Goal: Transaction & Acquisition: Purchase product/service

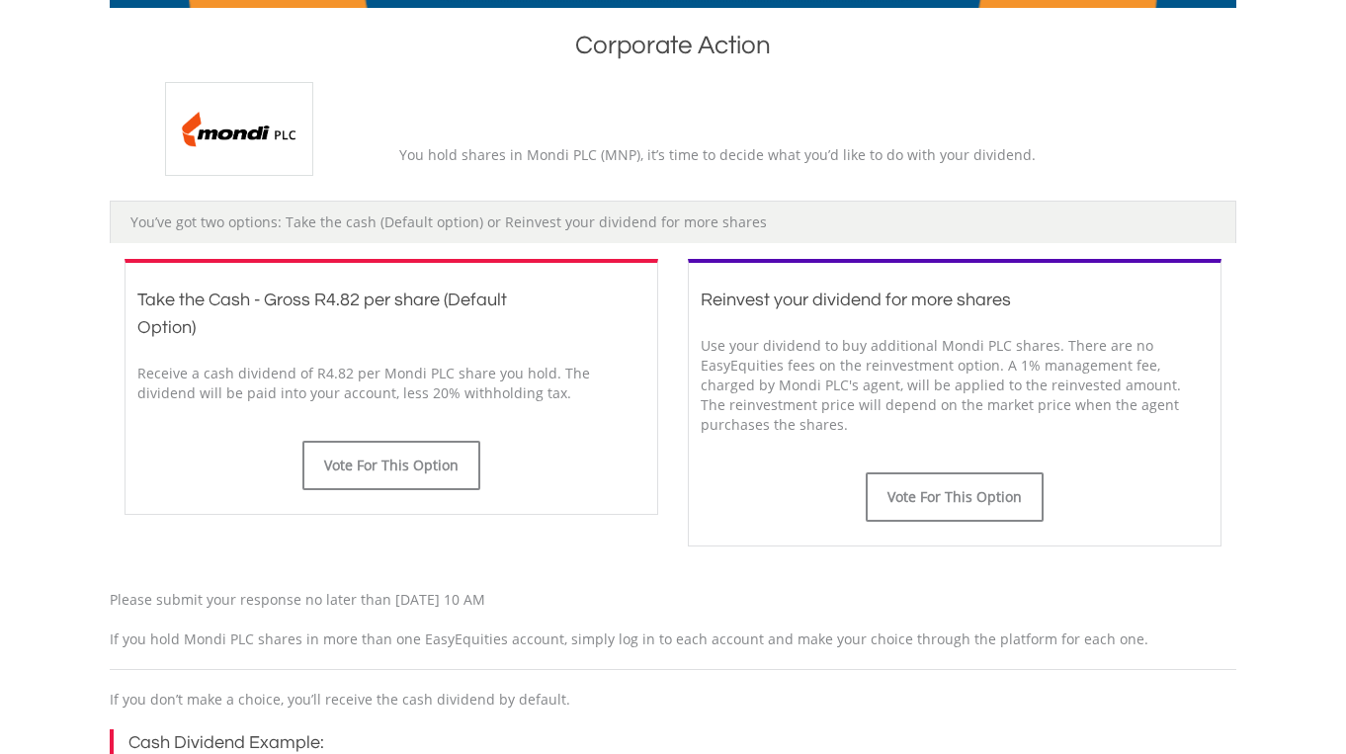
scroll to position [410, 0]
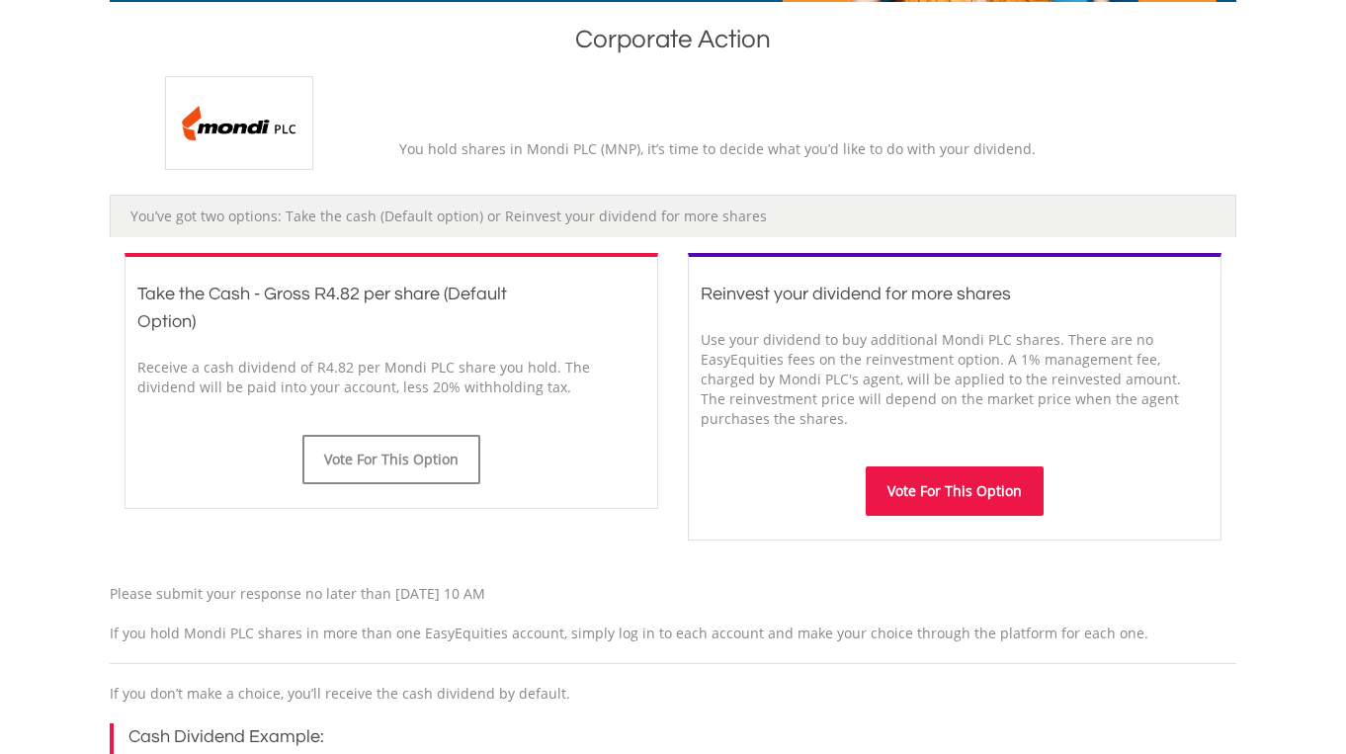
click at [986, 493] on button "Vote For This Option" at bounding box center [955, 490] width 178 height 49
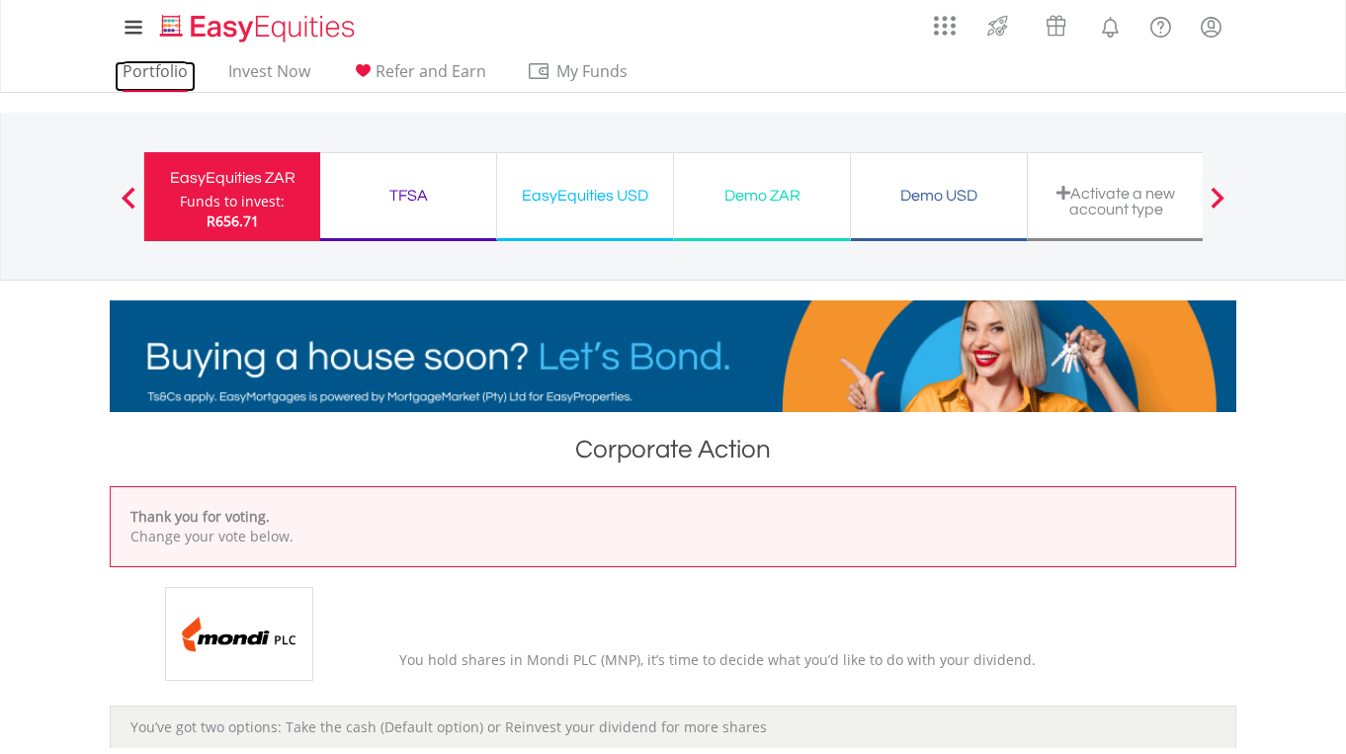
click at [161, 73] on link "Portfolio" at bounding box center [155, 76] width 81 height 31
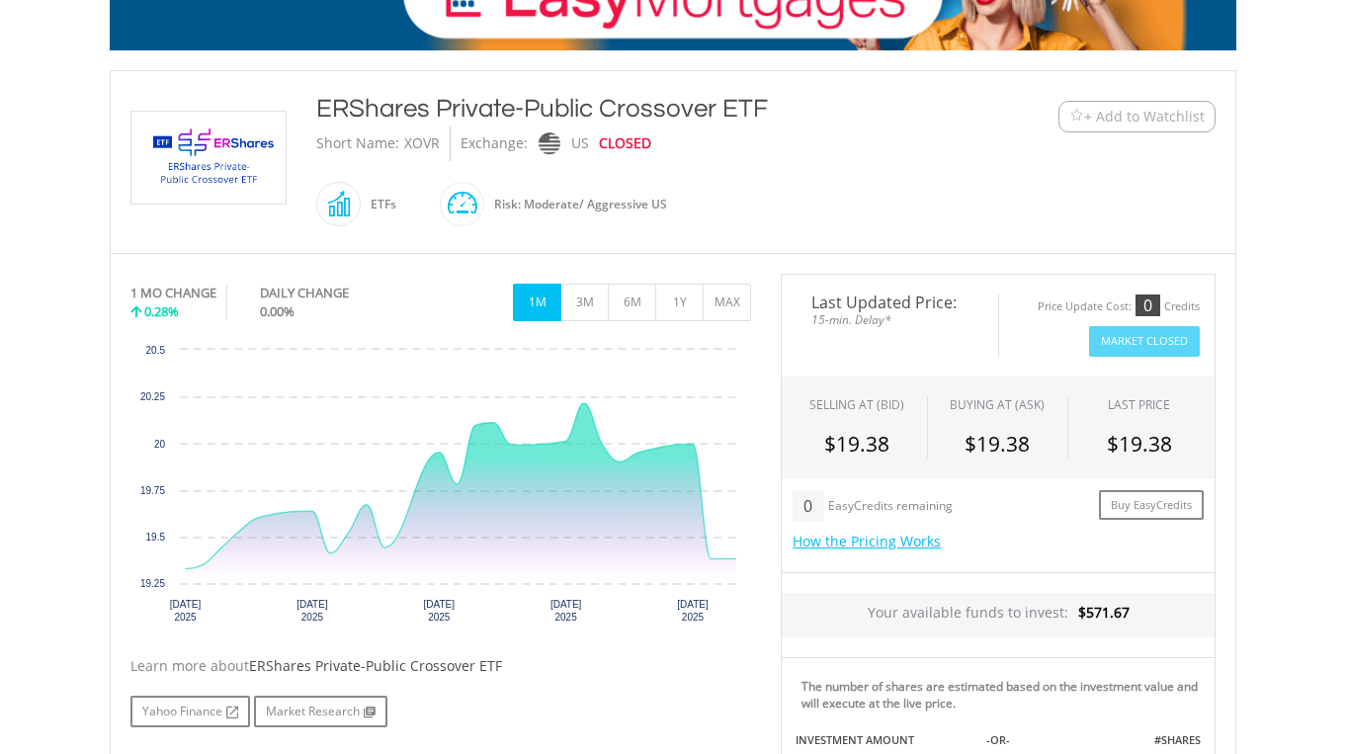
scroll to position [359, 0]
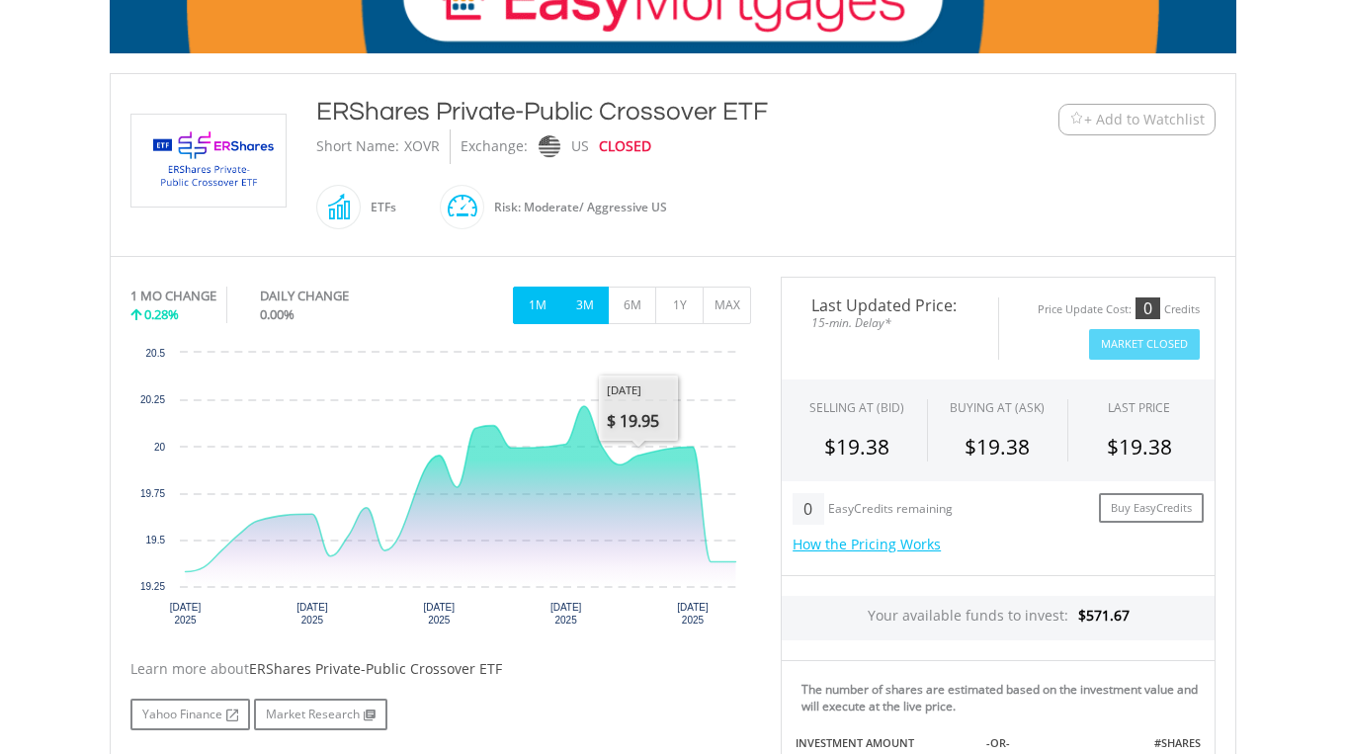
click at [592, 306] on button "3M" at bounding box center [584, 306] width 48 height 38
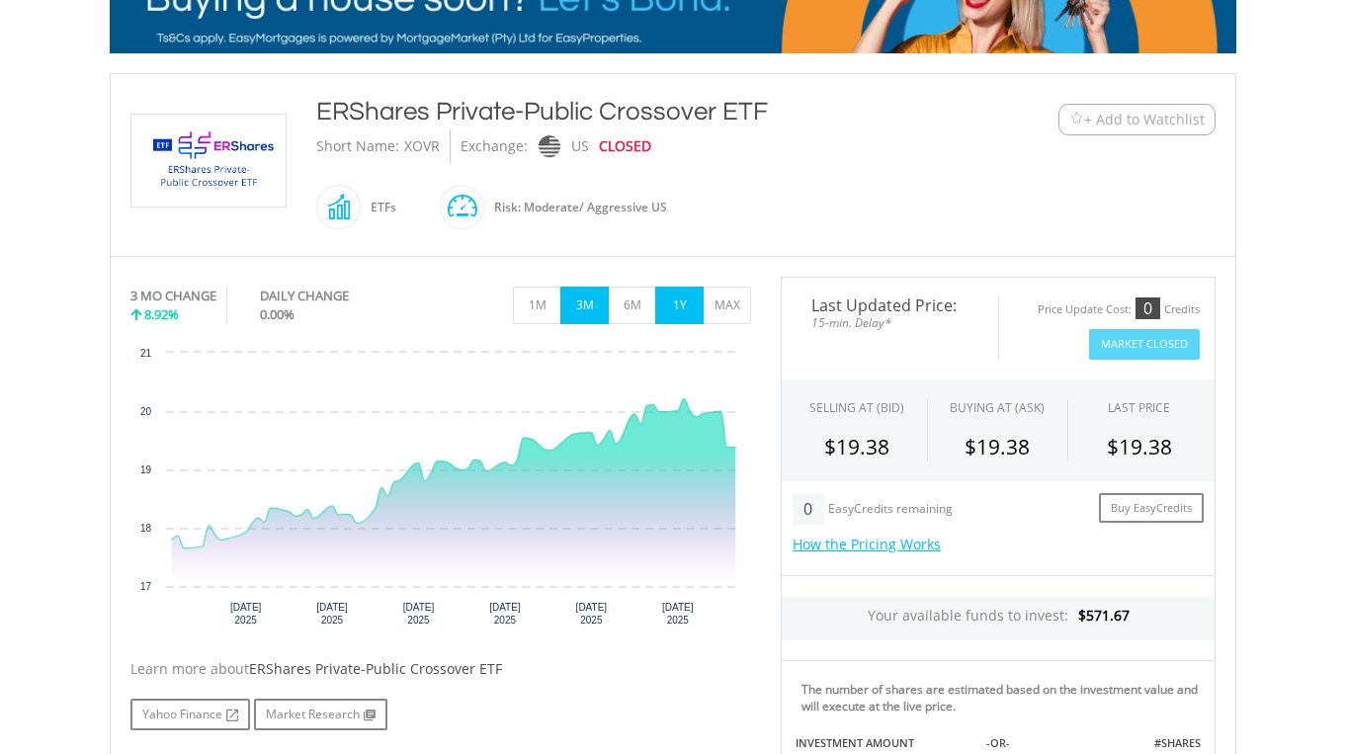
click at [675, 309] on button "1Y" at bounding box center [679, 306] width 48 height 38
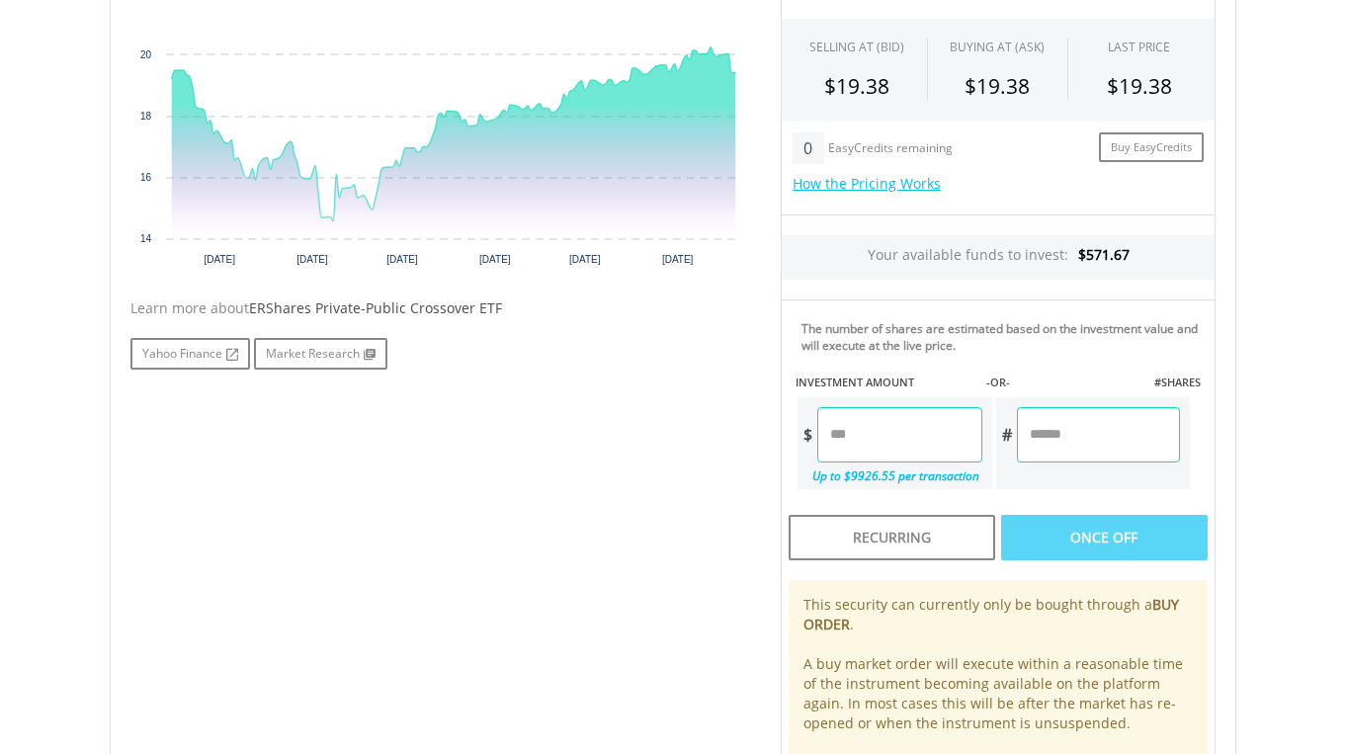
scroll to position [725, 0]
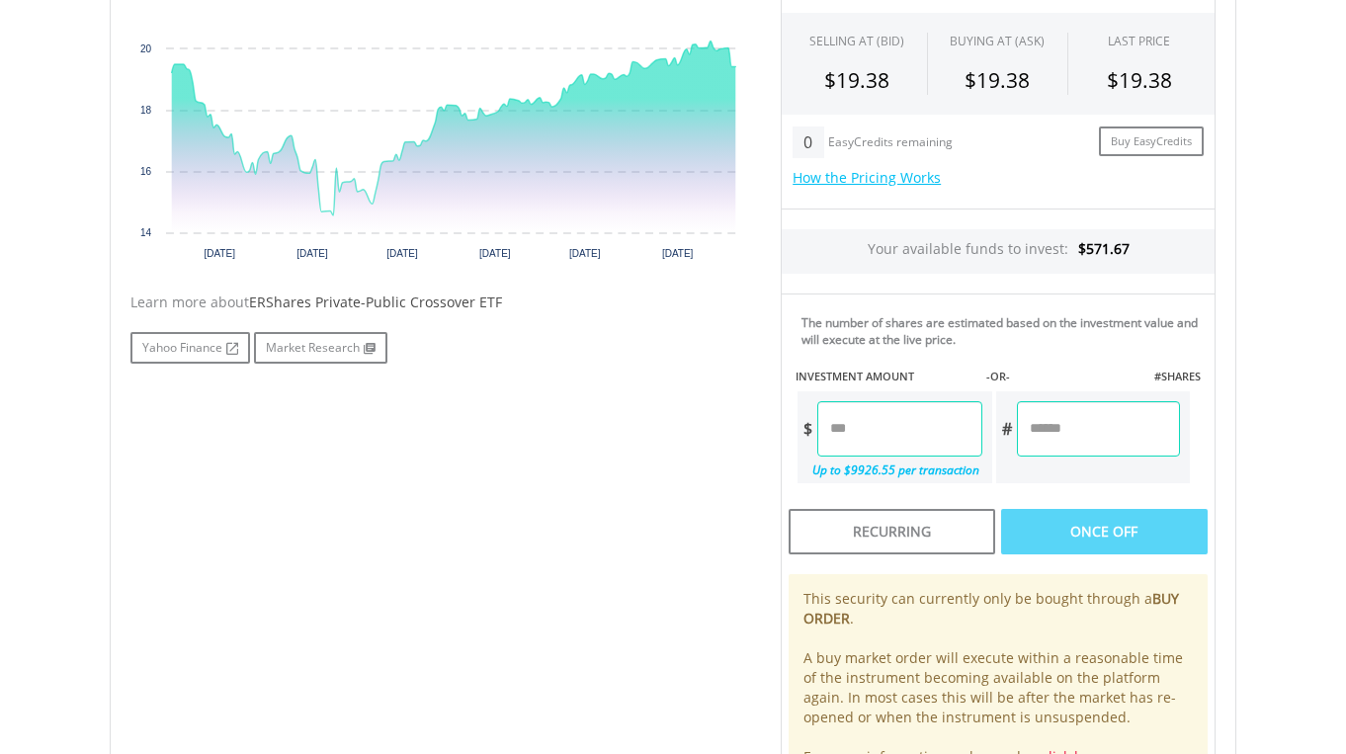
click at [383, 301] on span "ERShares Private-Public Crossover ETF" at bounding box center [375, 302] width 253 height 19
click at [177, 335] on link "Yahoo Finance" at bounding box center [190, 348] width 120 height 32
click at [325, 346] on link "Market Research" at bounding box center [320, 348] width 133 height 32
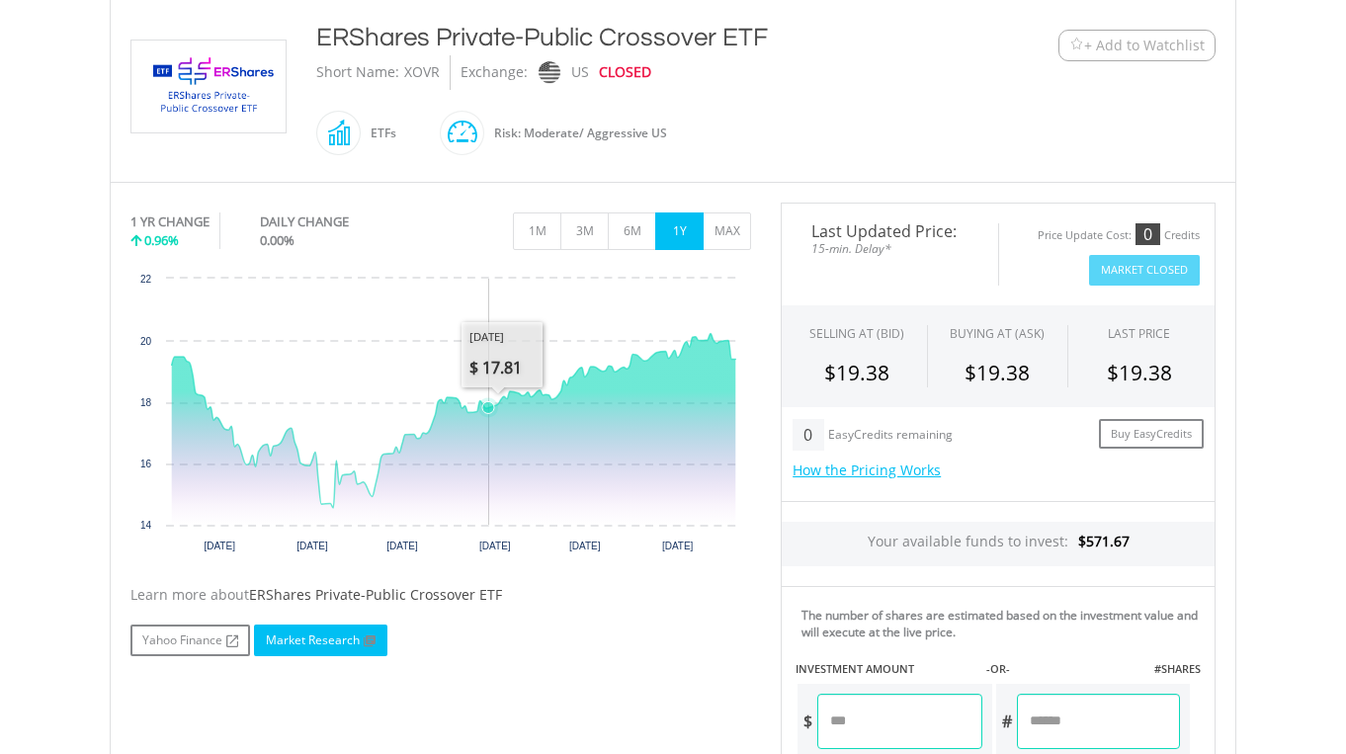
scroll to position [417, 0]
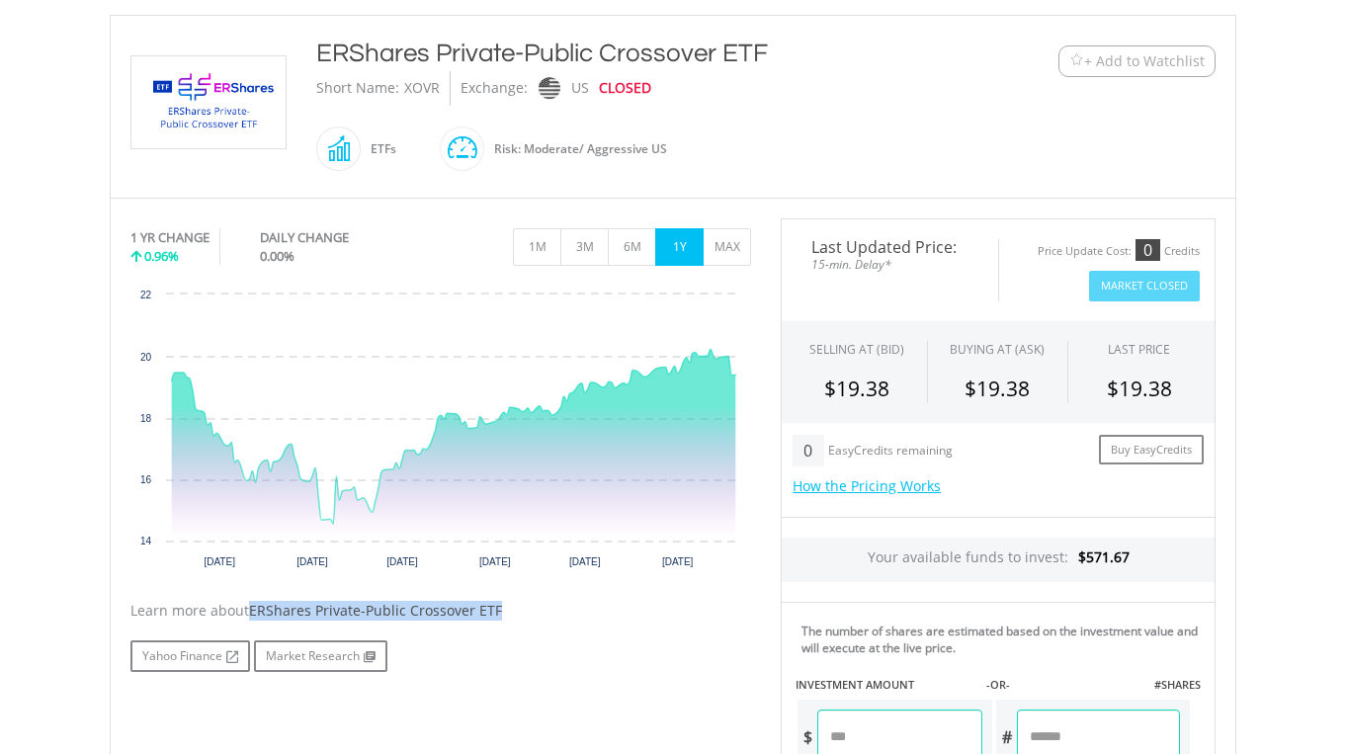
drag, startPoint x: 505, startPoint y: 610, endPoint x: 253, endPoint y: 615, distance: 252.0
click at [253, 613] on div "Learn more about ERShares Private-Public Crossover ETF" at bounding box center [440, 611] width 621 height 20
copy span "ERShares Private-Public Crossover ETF"
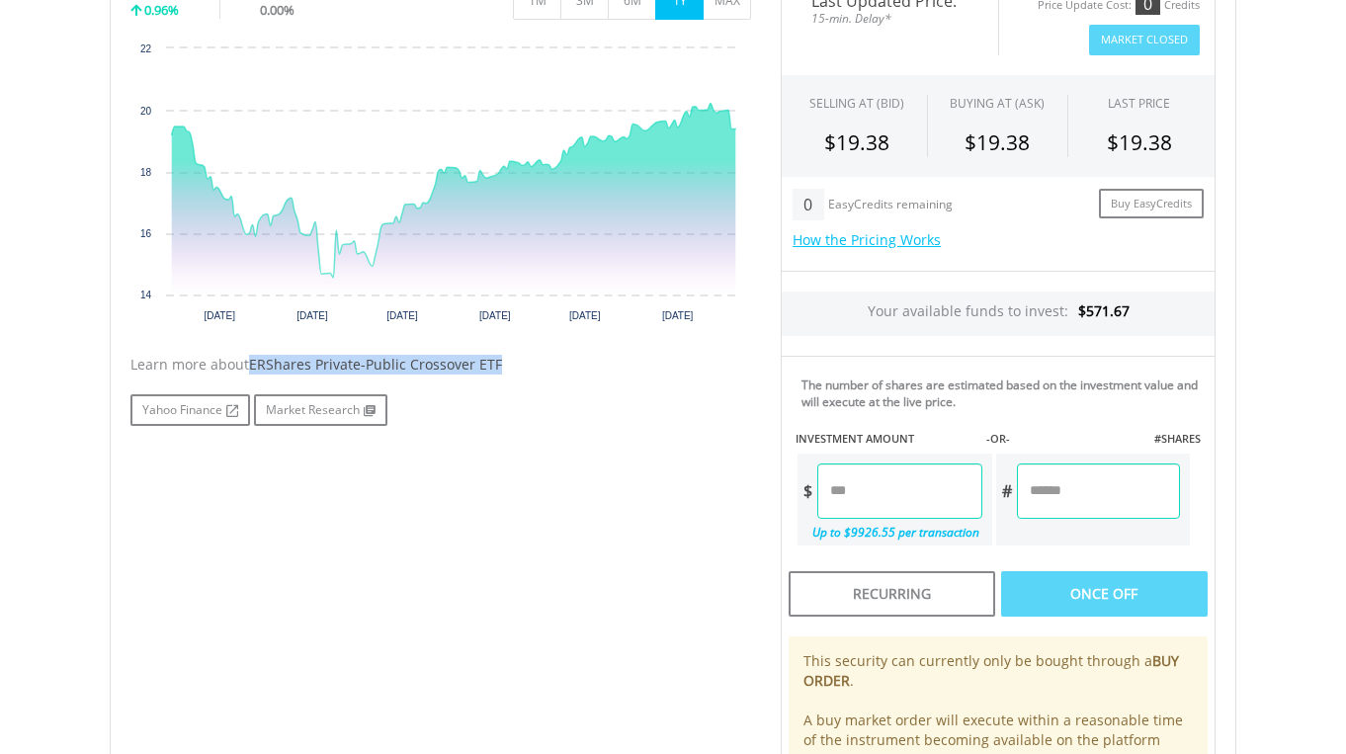
scroll to position [666, 0]
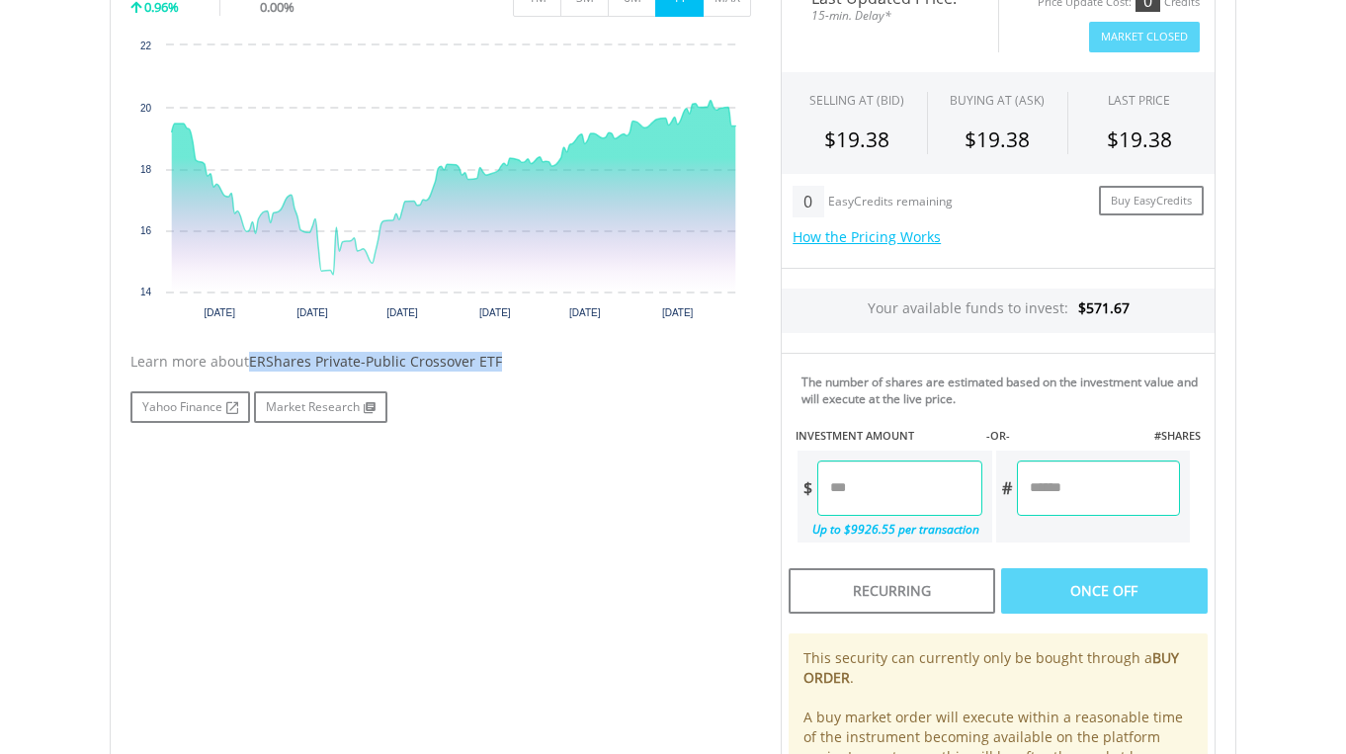
click at [1113, 584] on div "Once Off" at bounding box center [1104, 590] width 207 height 45
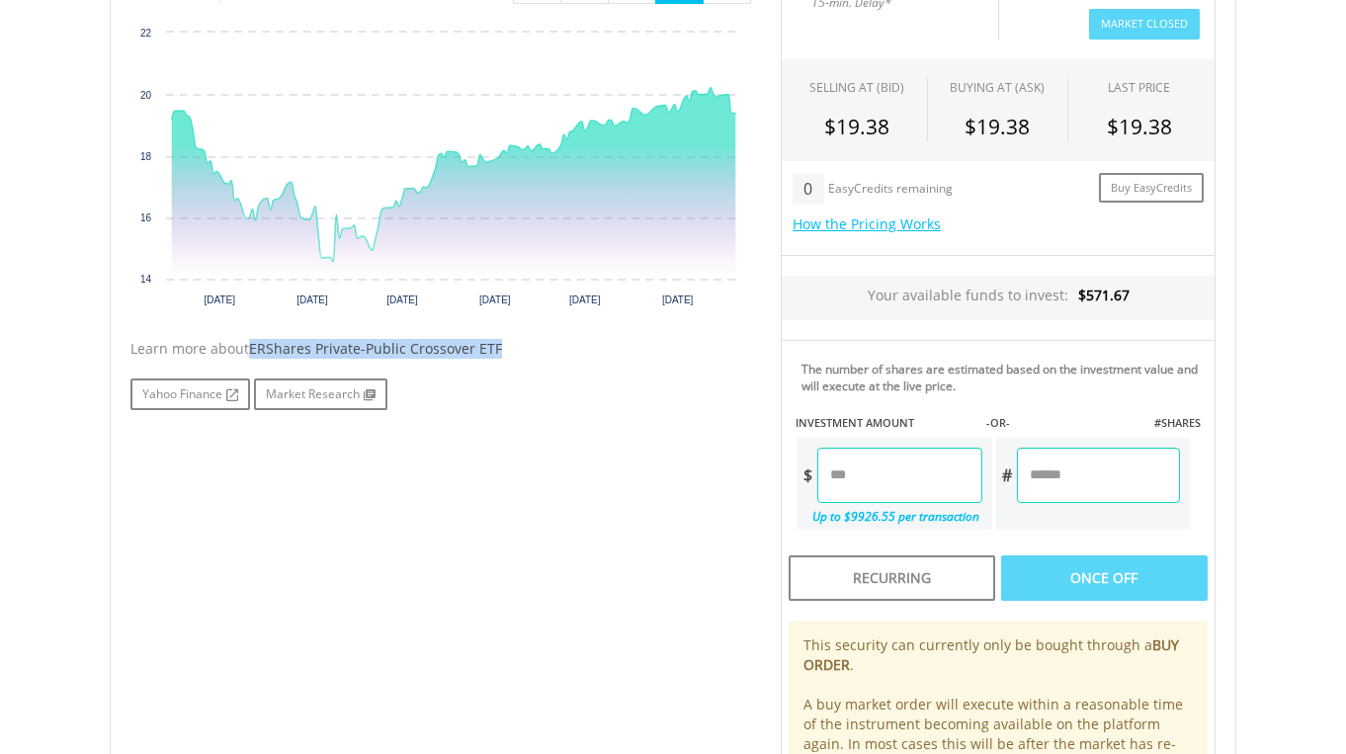
scroll to position [681, 0]
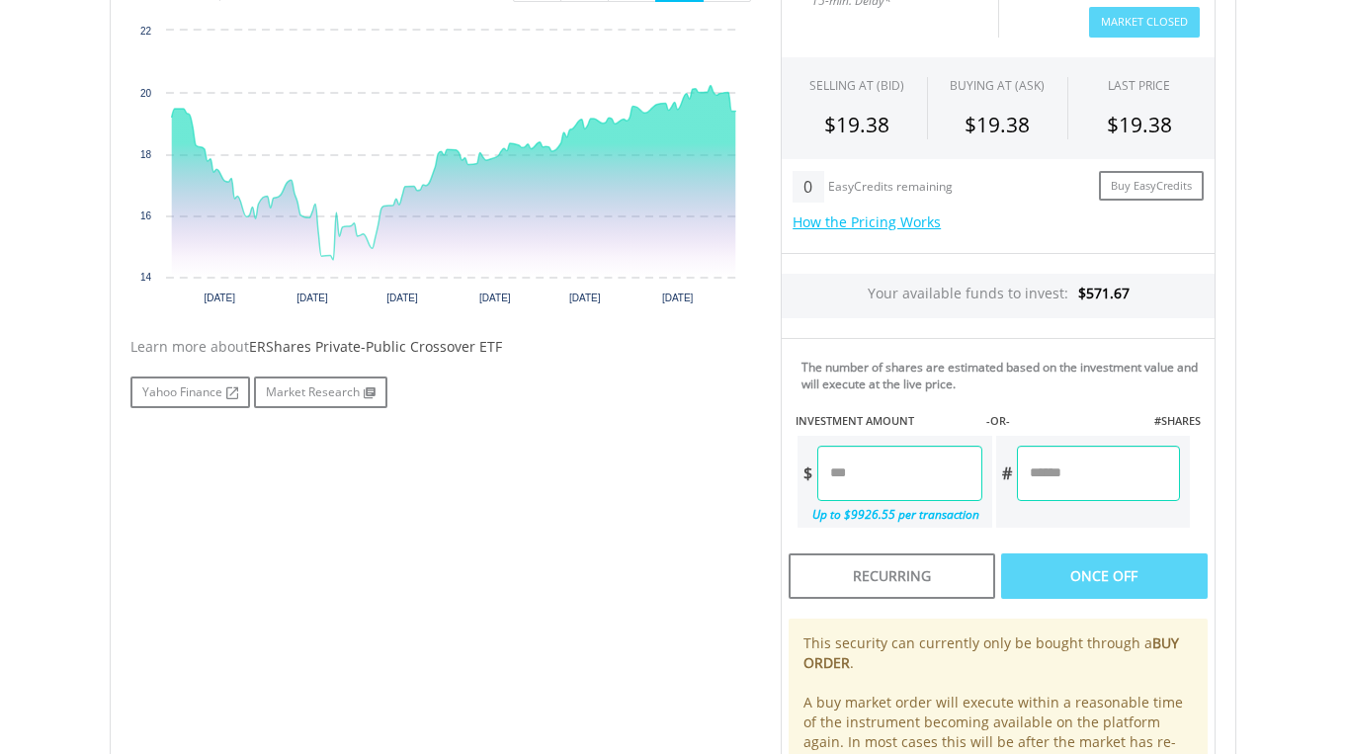
click at [870, 462] on input "number" at bounding box center [899, 473] width 164 height 55
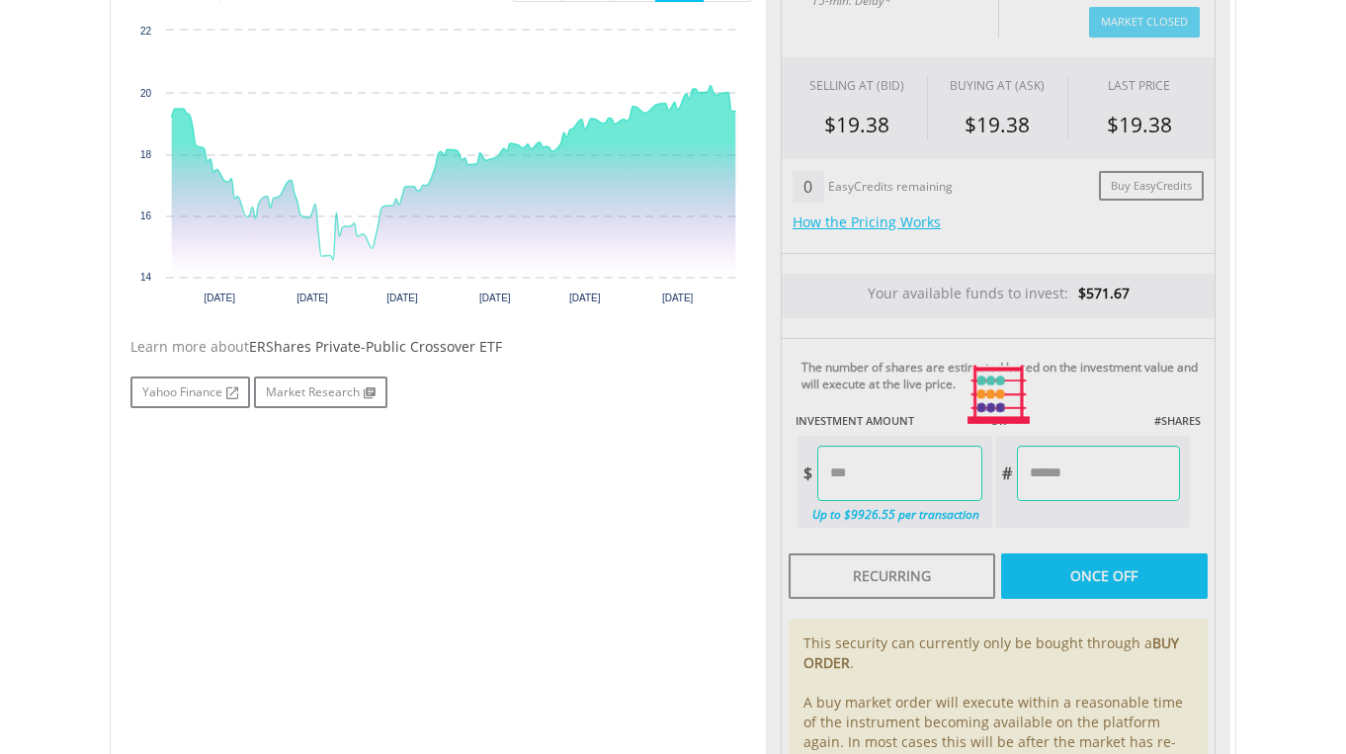
click at [1071, 574] on div "Last Updated Price: 15-min. Delay* Price Update Cost: 0 Credits Market Closed S…" at bounding box center [998, 394] width 464 height 879
type input "******"
type input "*******"
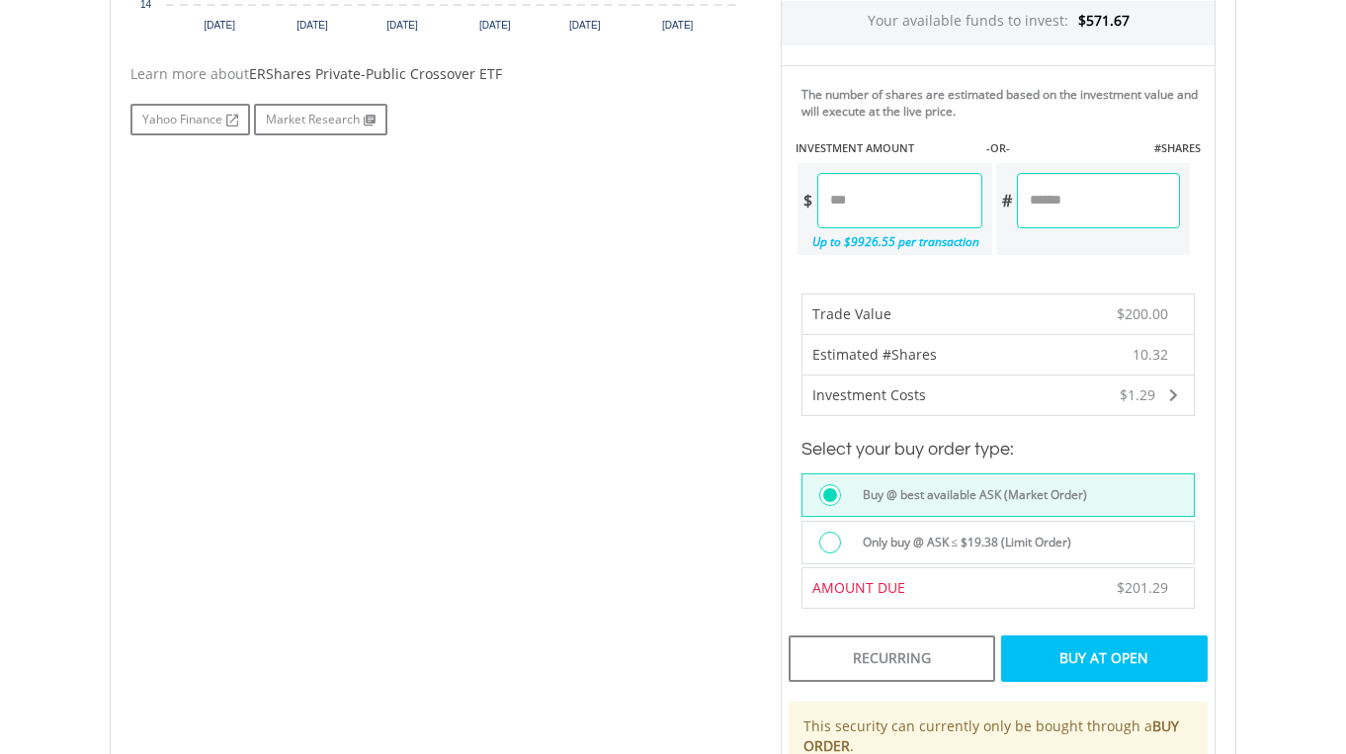
scroll to position [959, 0]
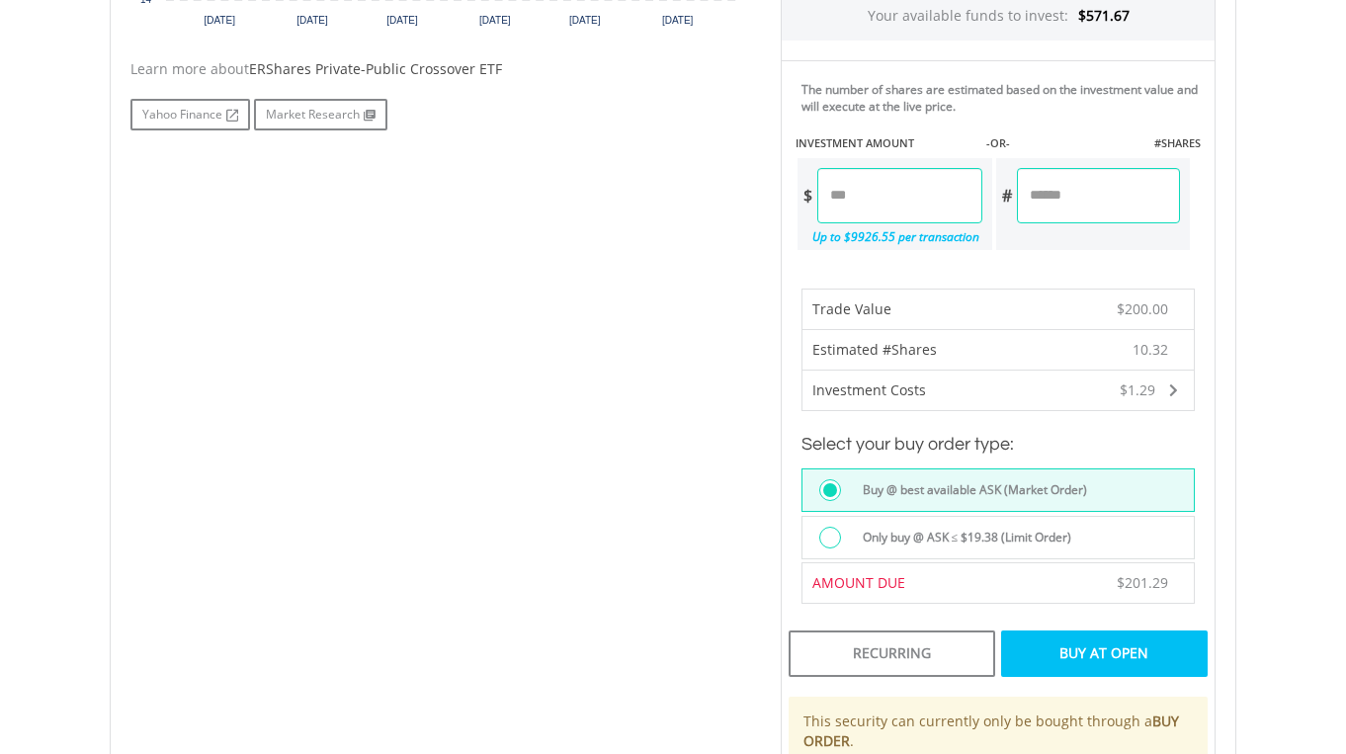
click at [981, 535] on label "Only buy @ ASK ≤ $19.38 (Limit Order)" at bounding box center [961, 538] width 221 height 22
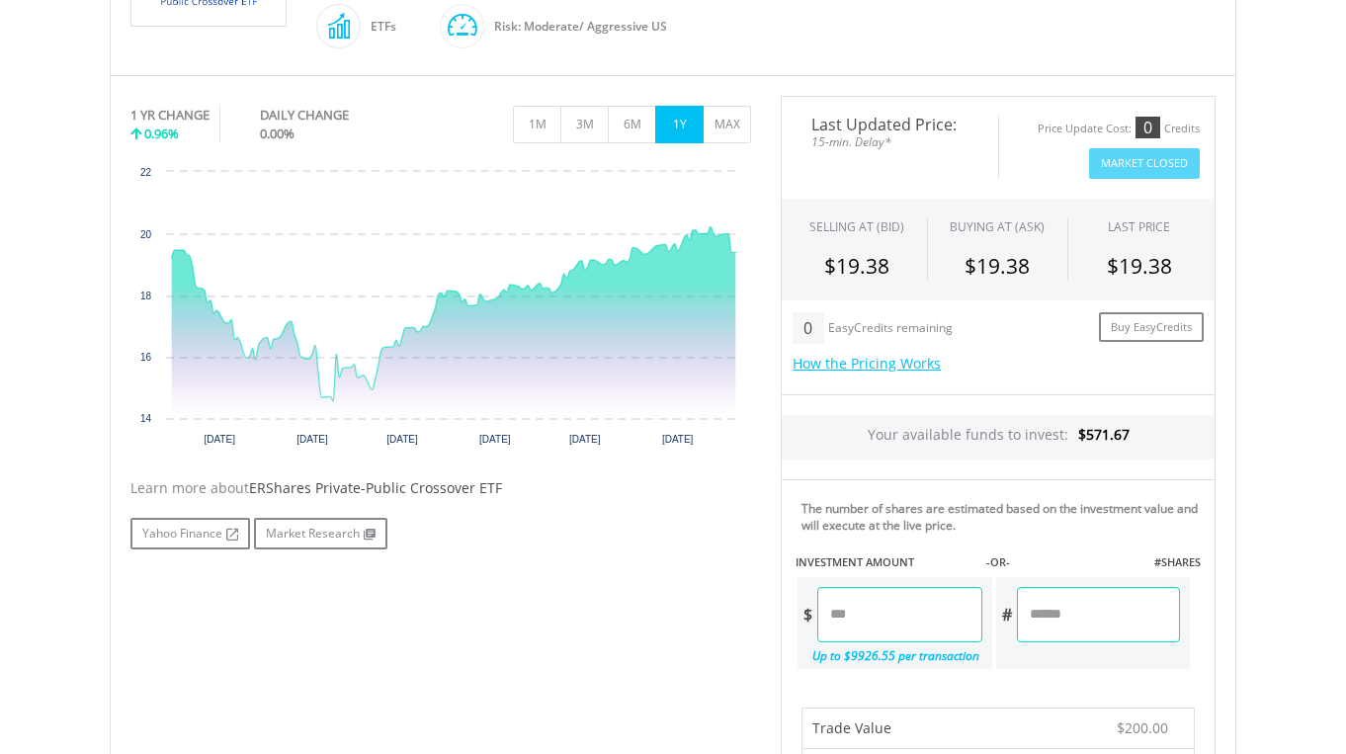
scroll to position [535, 0]
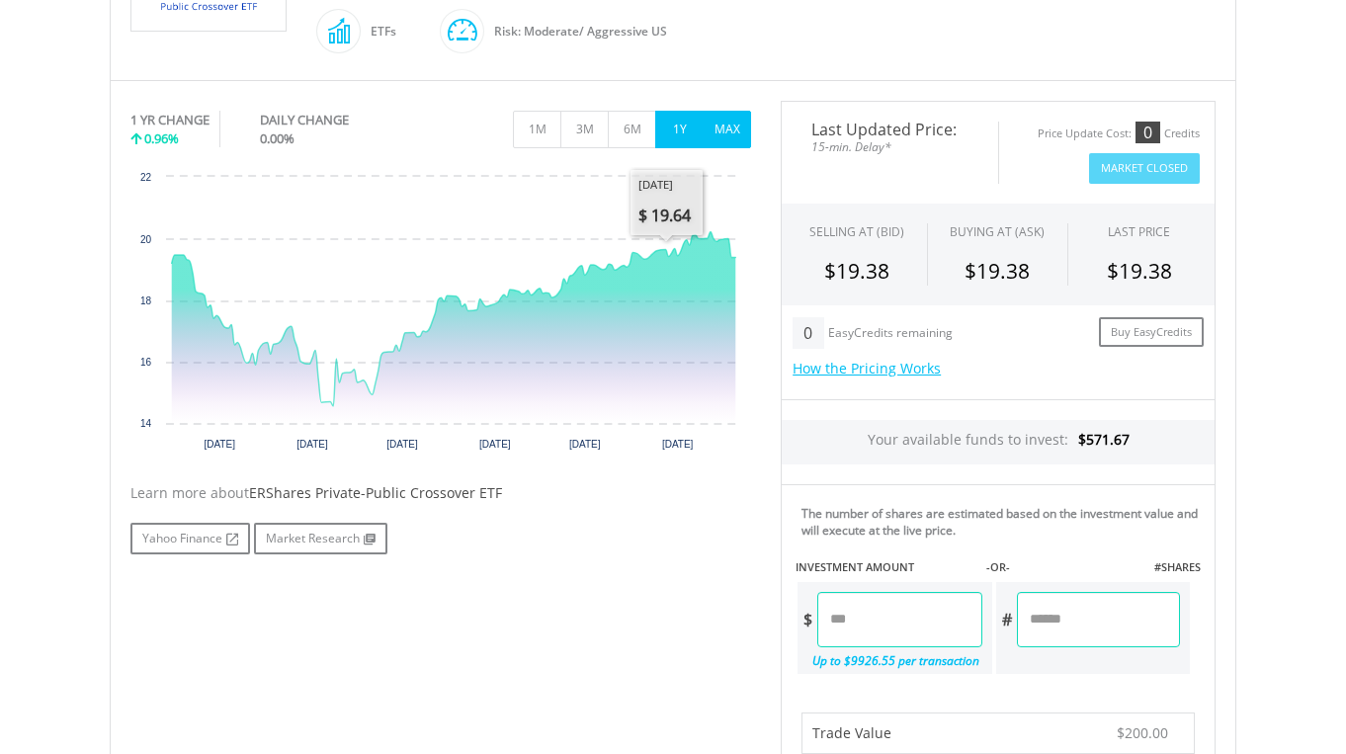
click at [730, 126] on button "MAX" at bounding box center [727, 130] width 48 height 38
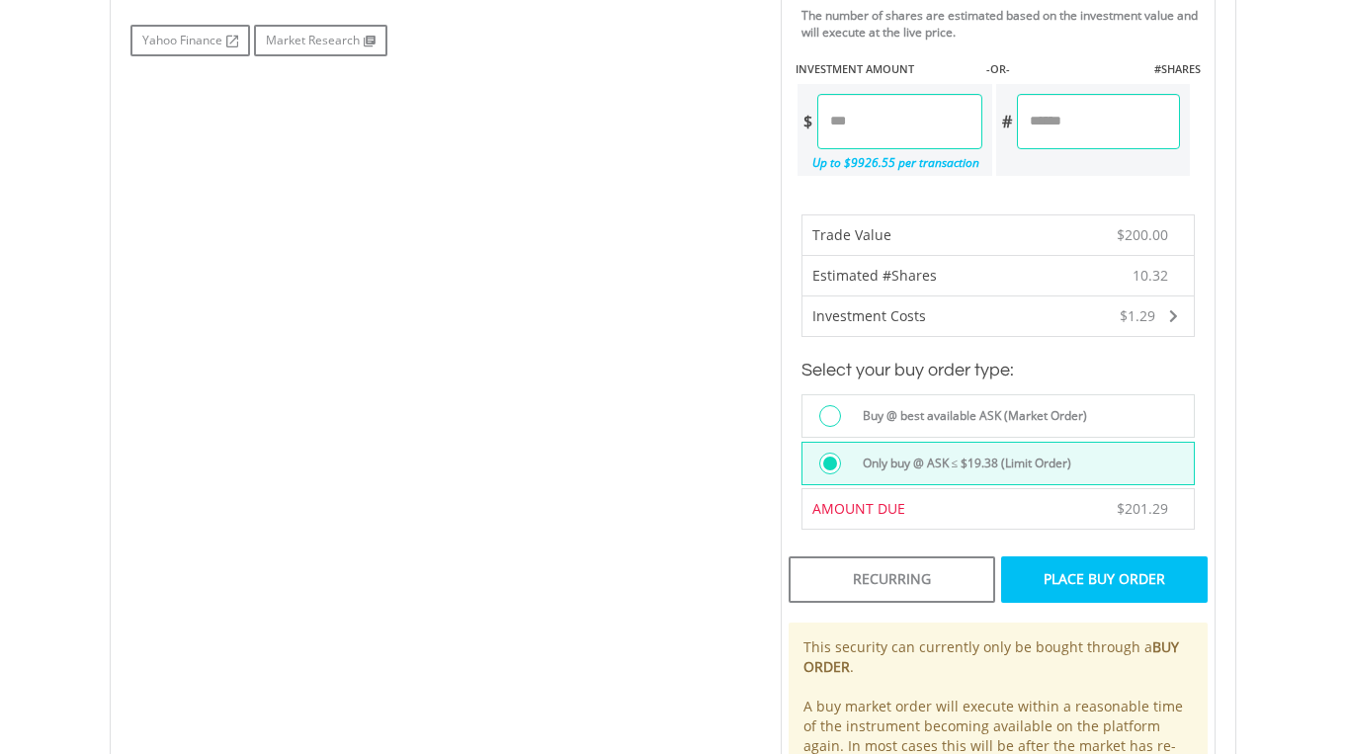
scroll to position [1043, 0]
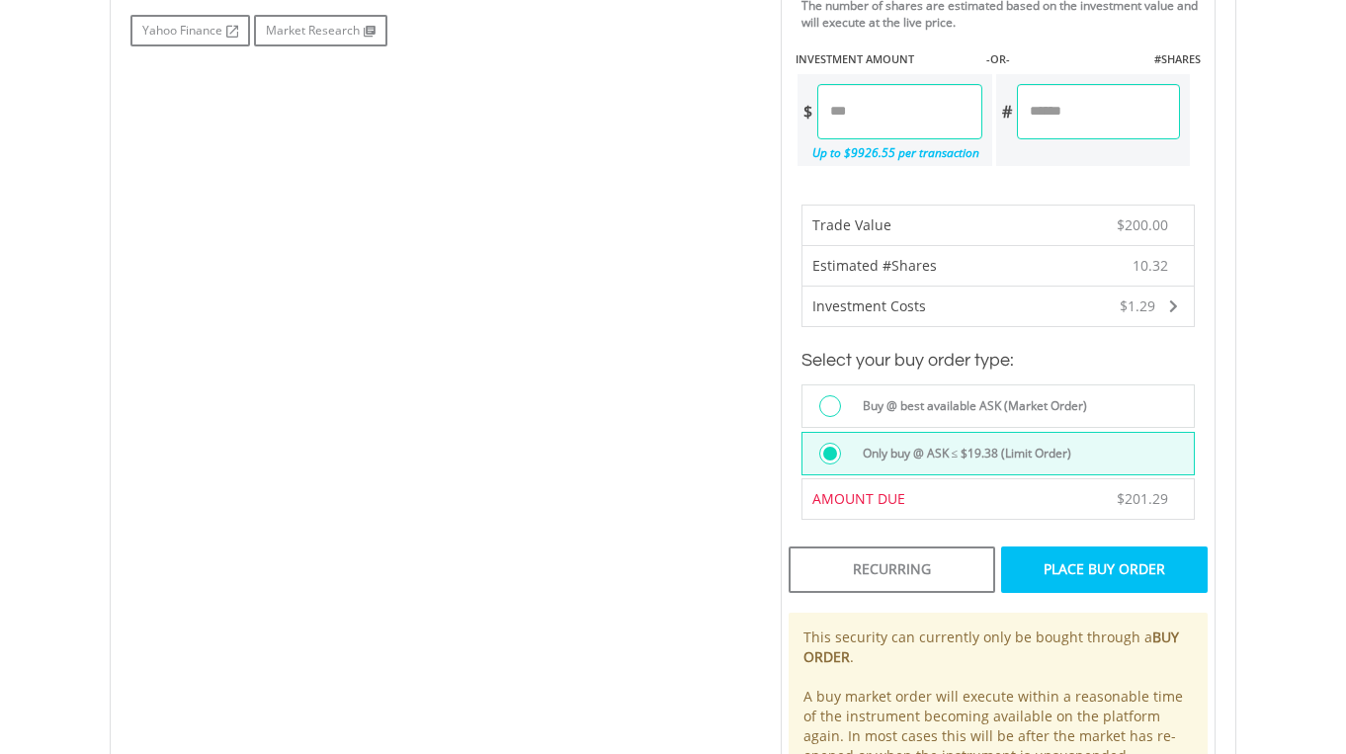
click at [1080, 563] on div "Place Buy Order" at bounding box center [1104, 568] width 207 height 45
